Goal: Information Seeking & Learning: Learn about a topic

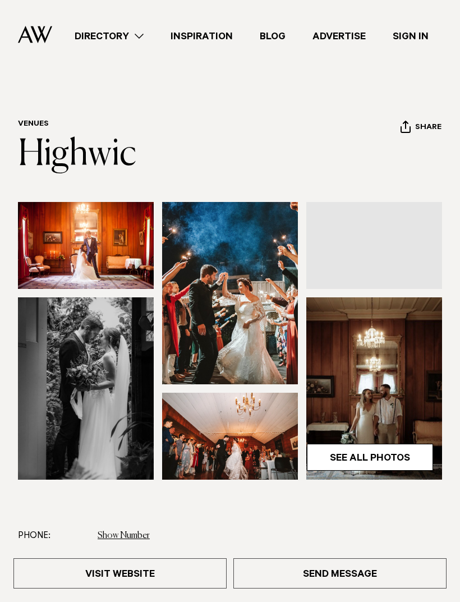
click at [385, 454] on link "See All Photos" at bounding box center [370, 457] width 126 height 27
